Goal: Task Accomplishment & Management: Complete application form

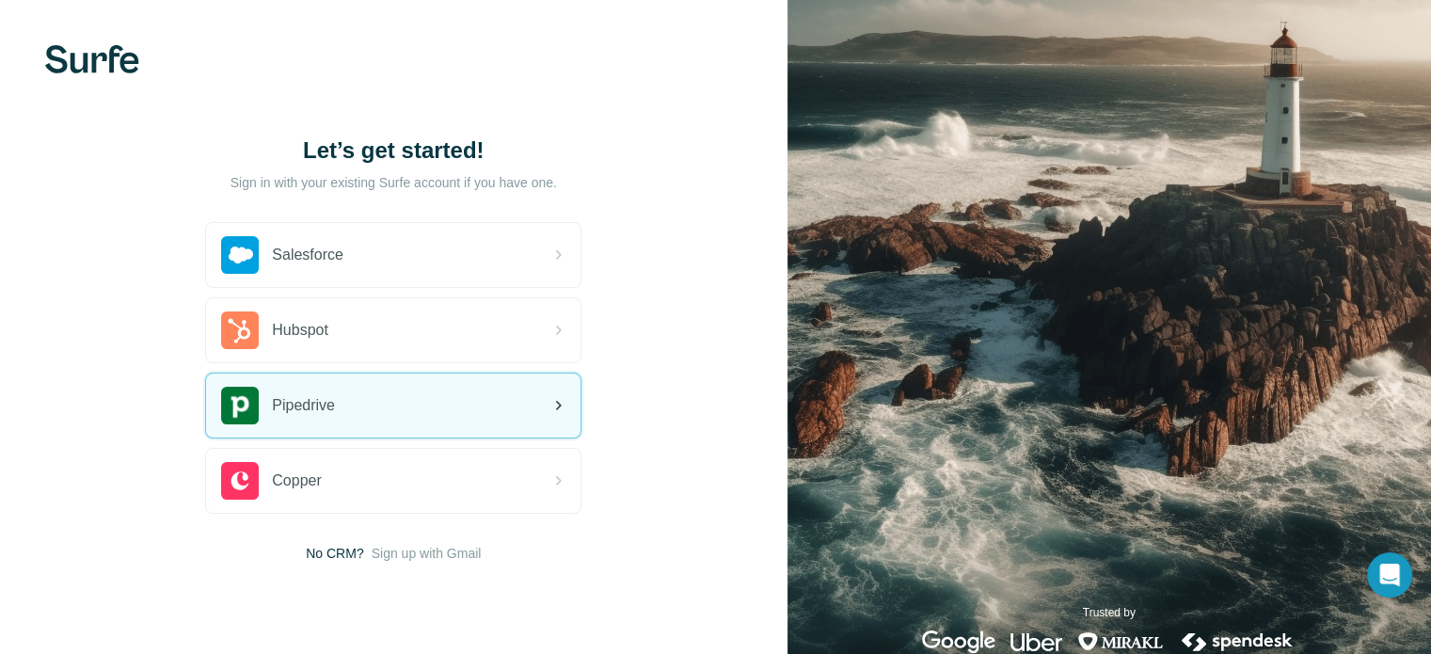
scroll to position [42, 0]
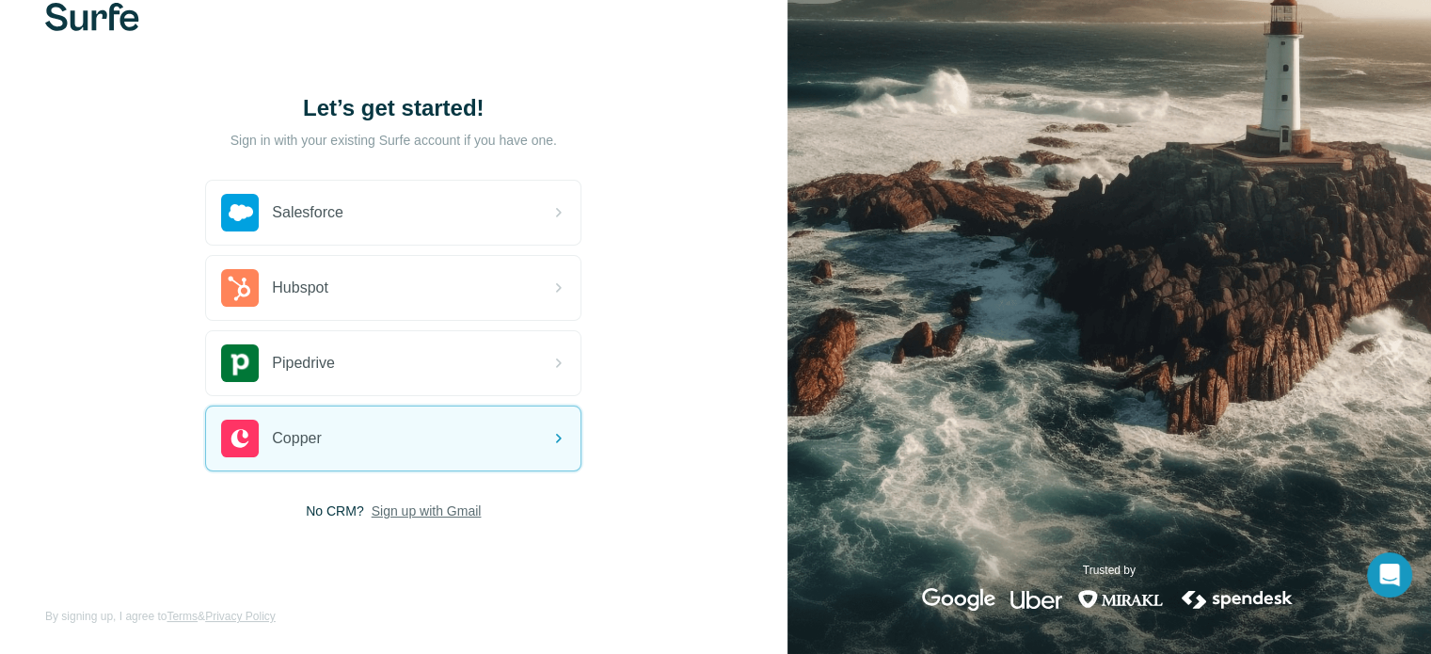
click at [405, 503] on span "Sign up with Gmail" at bounding box center [427, 511] width 110 height 19
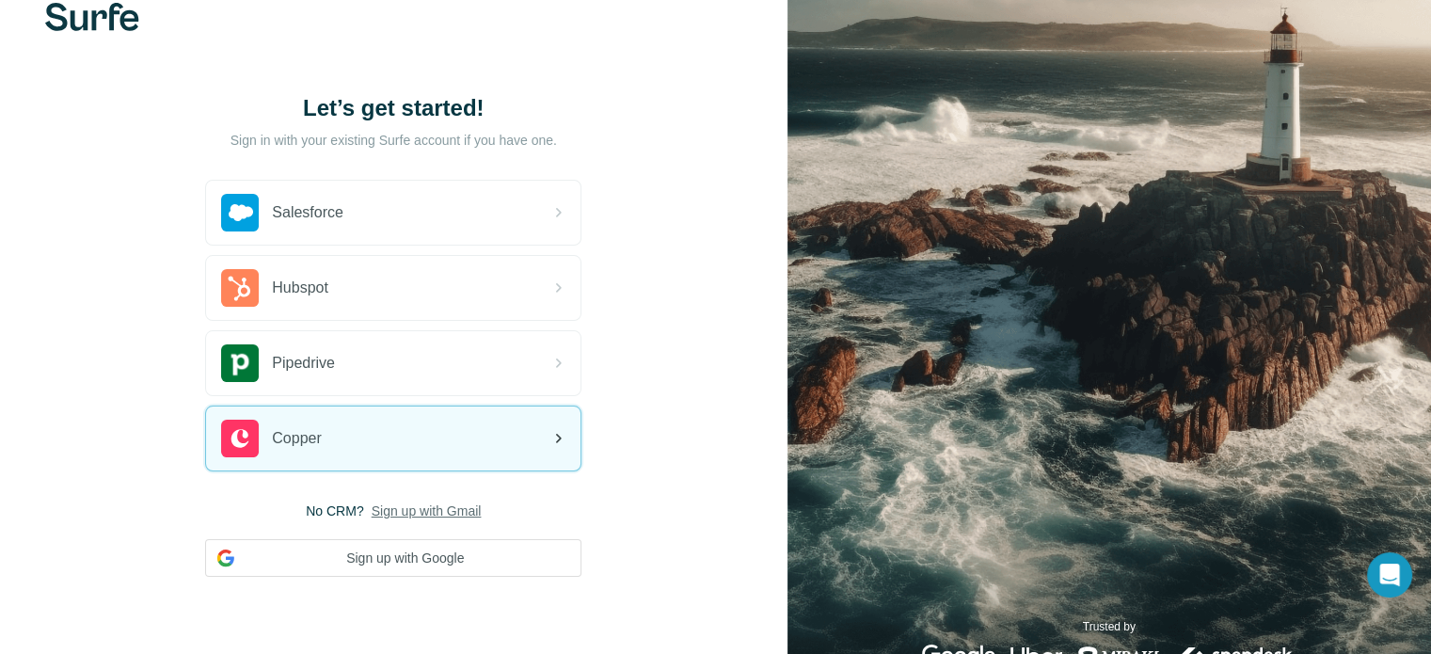
scroll to position [99, 0]
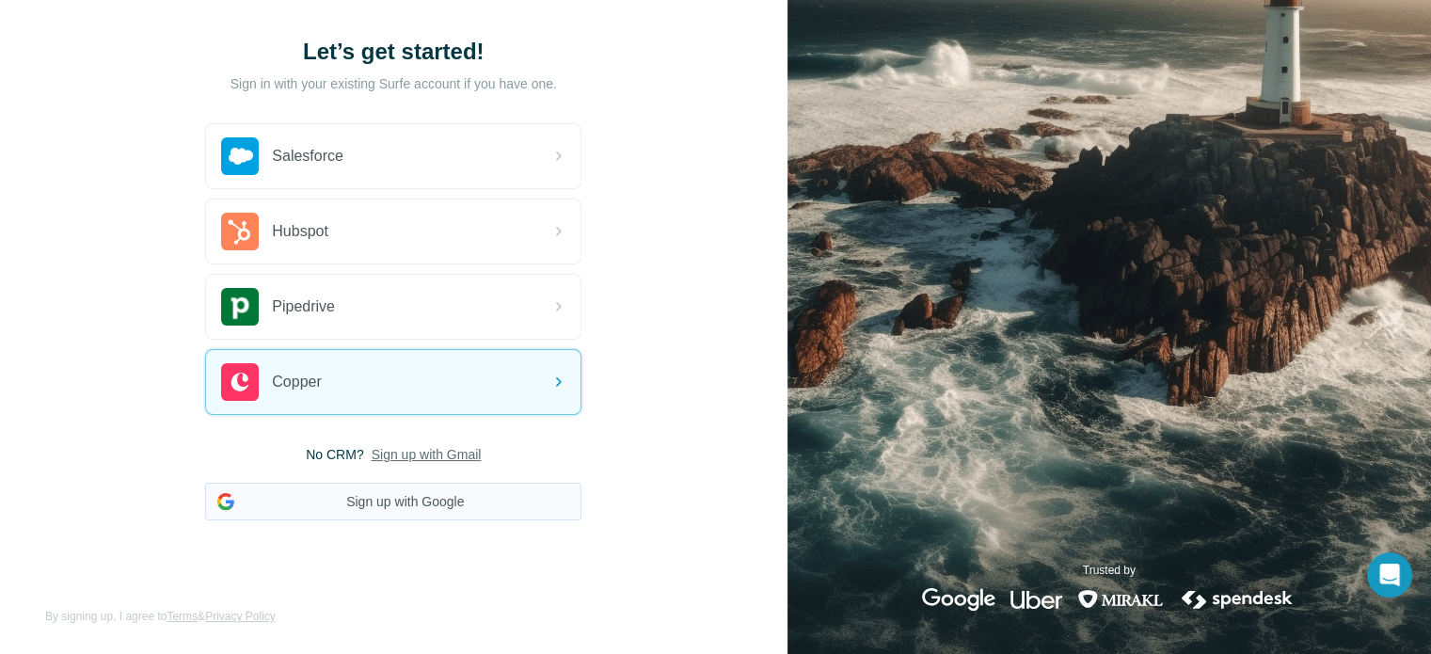
click at [401, 503] on button "Sign up with Google" at bounding box center [393, 502] width 376 height 38
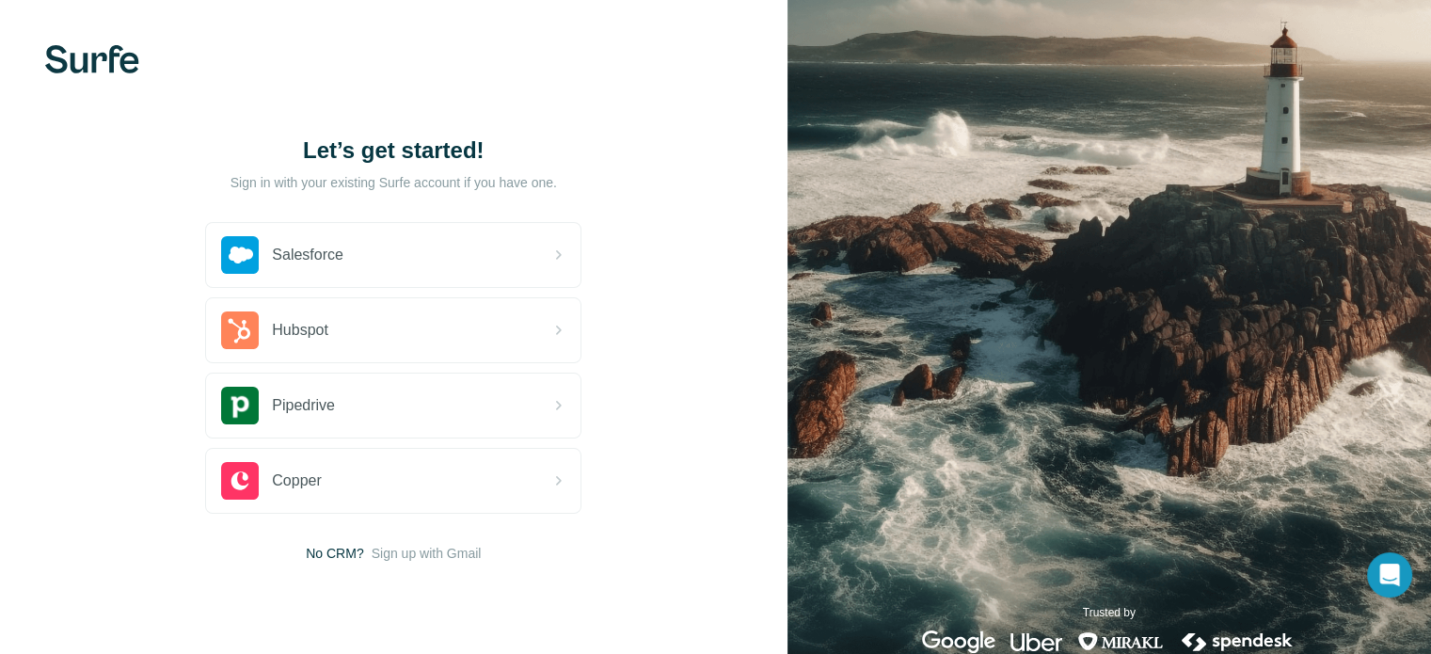
scroll to position [42, 0]
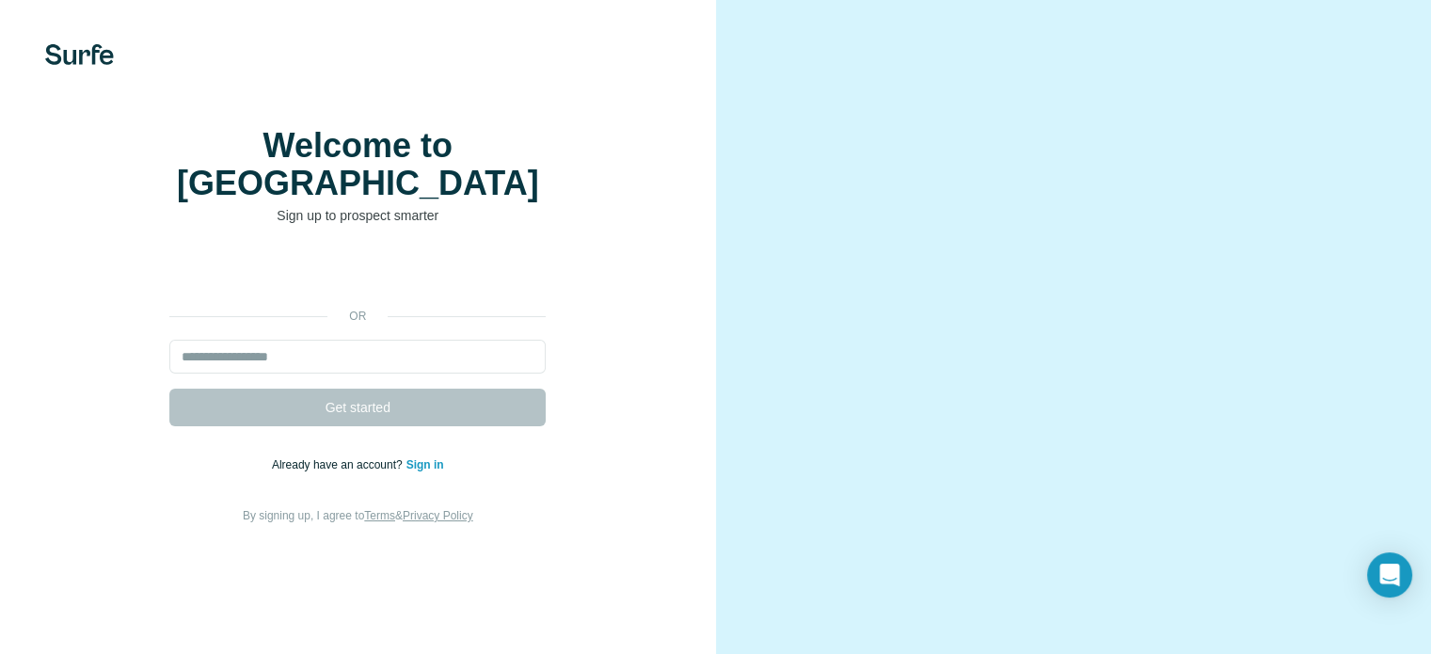
scroll to position [109, 0]
click at [425, 458] on link "Sign in" at bounding box center [426, 464] width 38 height 13
